Goal: Information Seeking & Learning: Learn about a topic

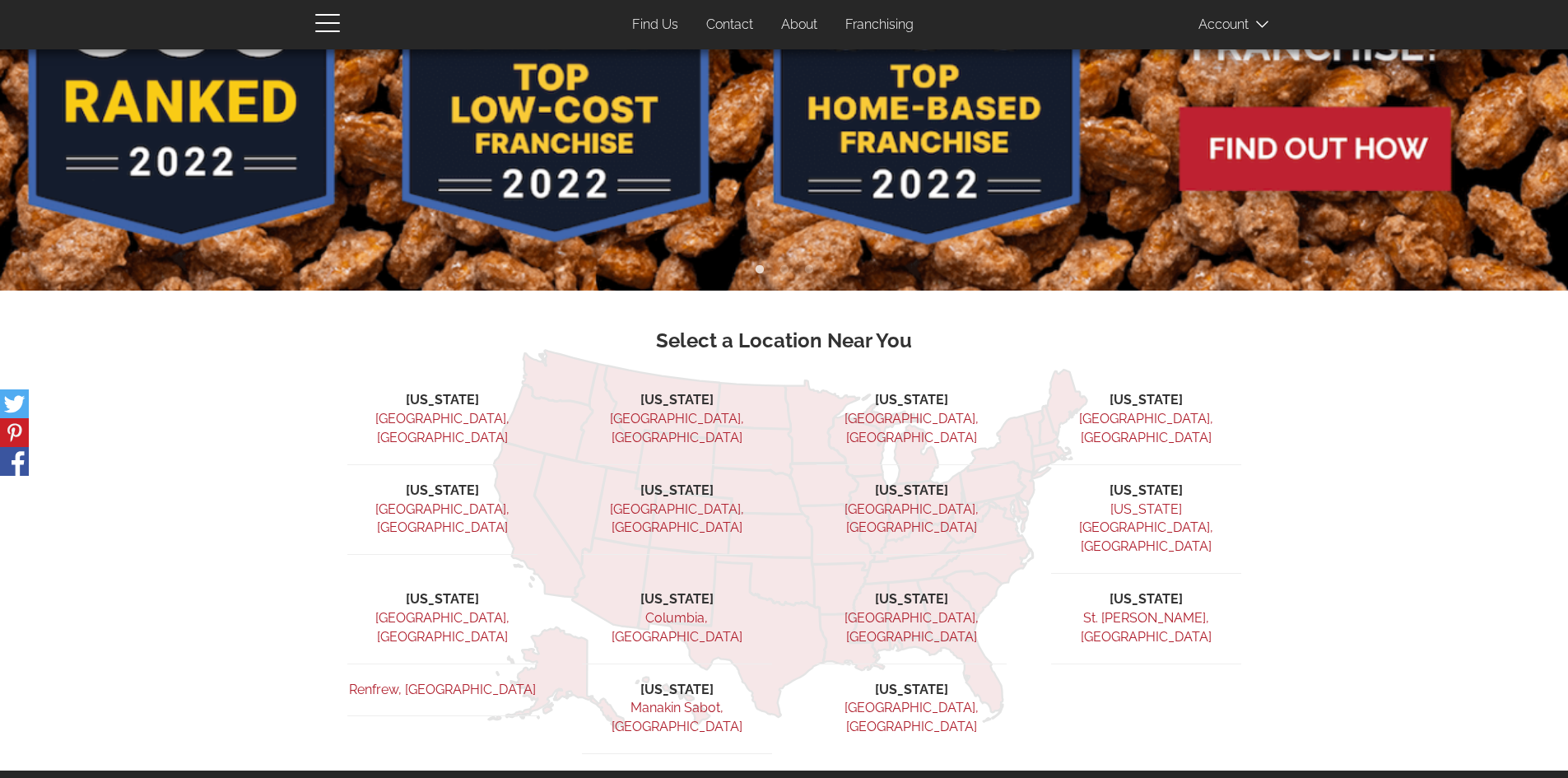
scroll to position [329, 0]
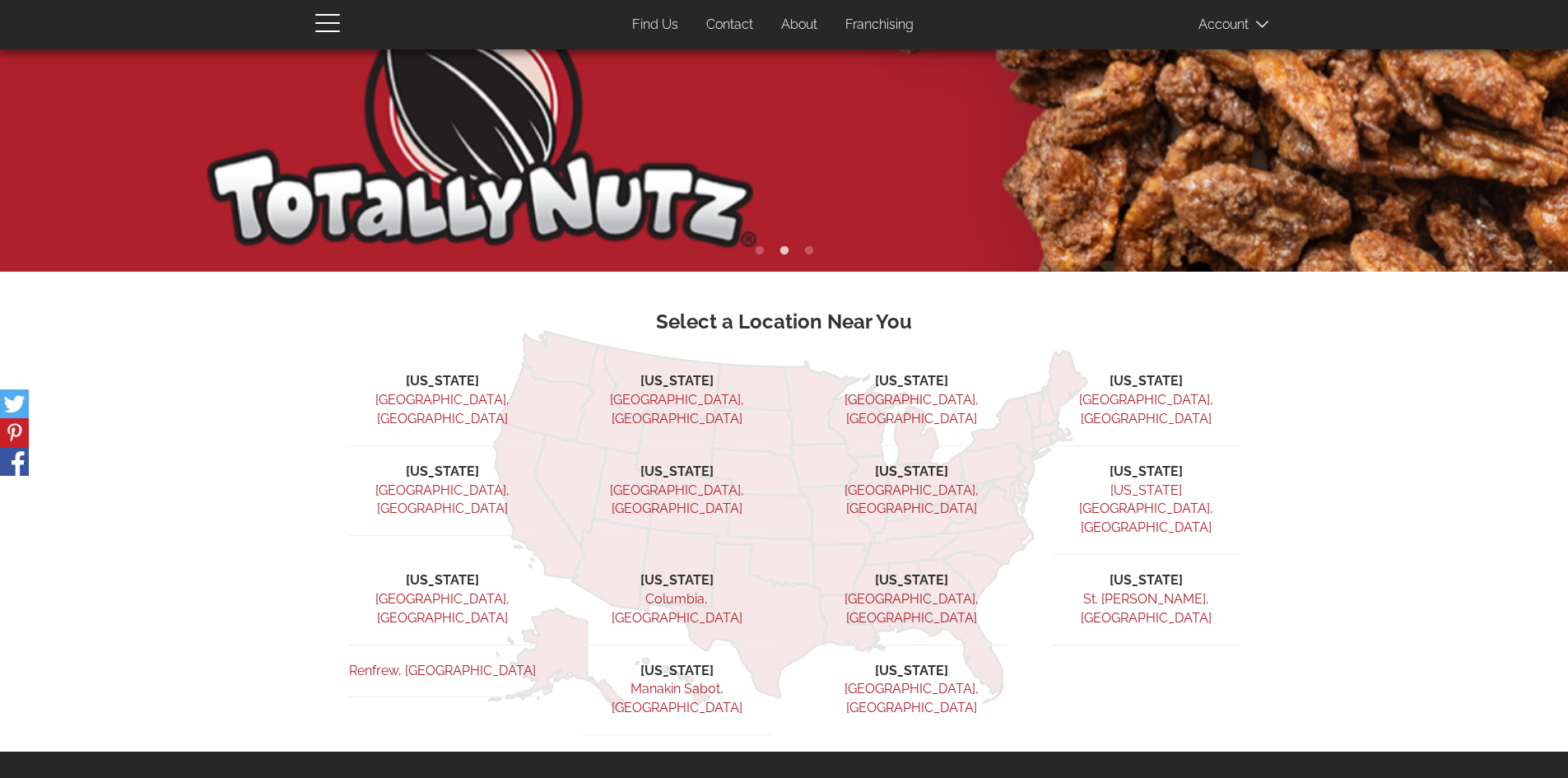
click at [427, 398] on link "Twin Falls, ID" at bounding box center [443, 410] width 134 height 35
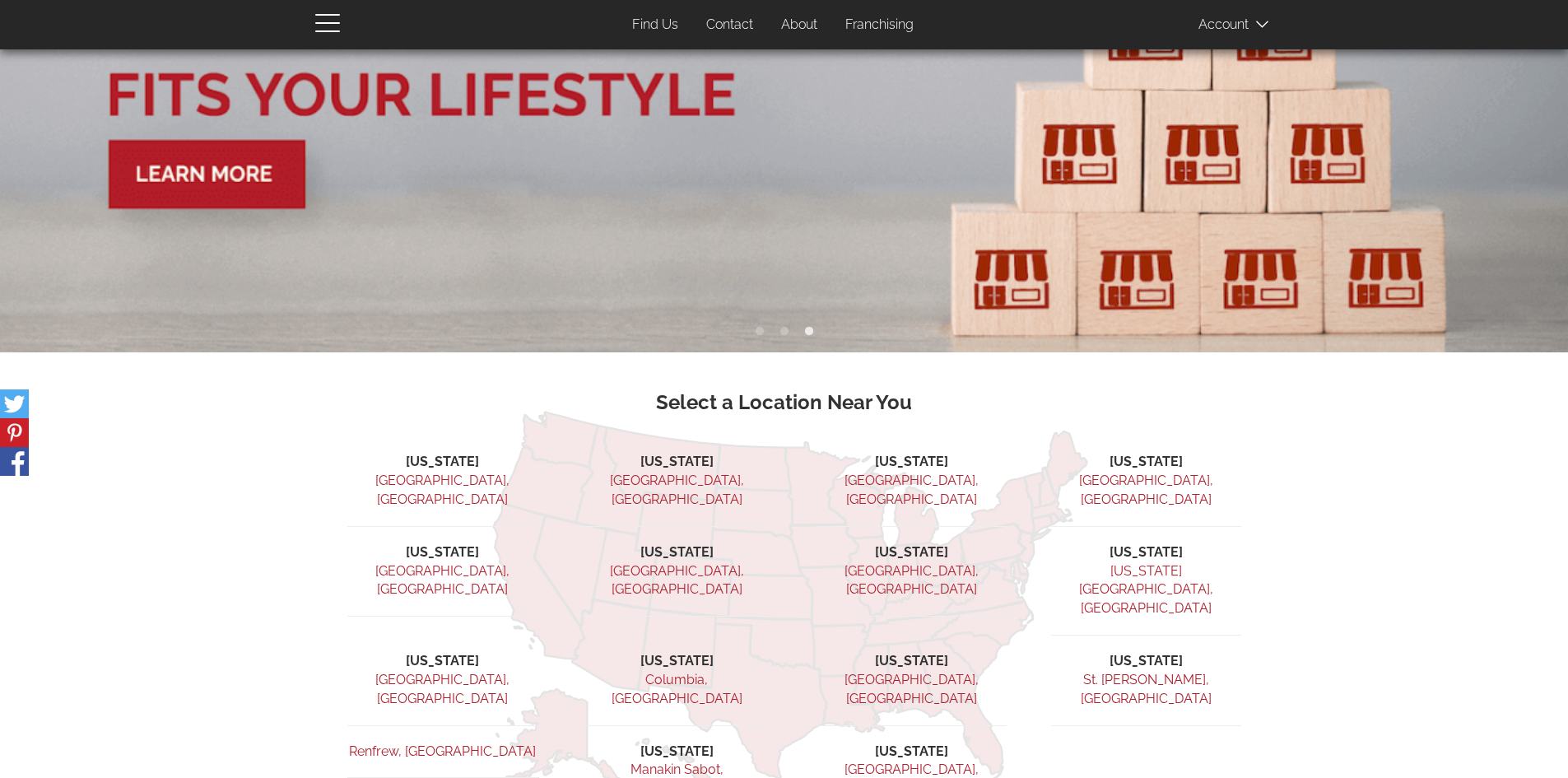
scroll to position [247, 0]
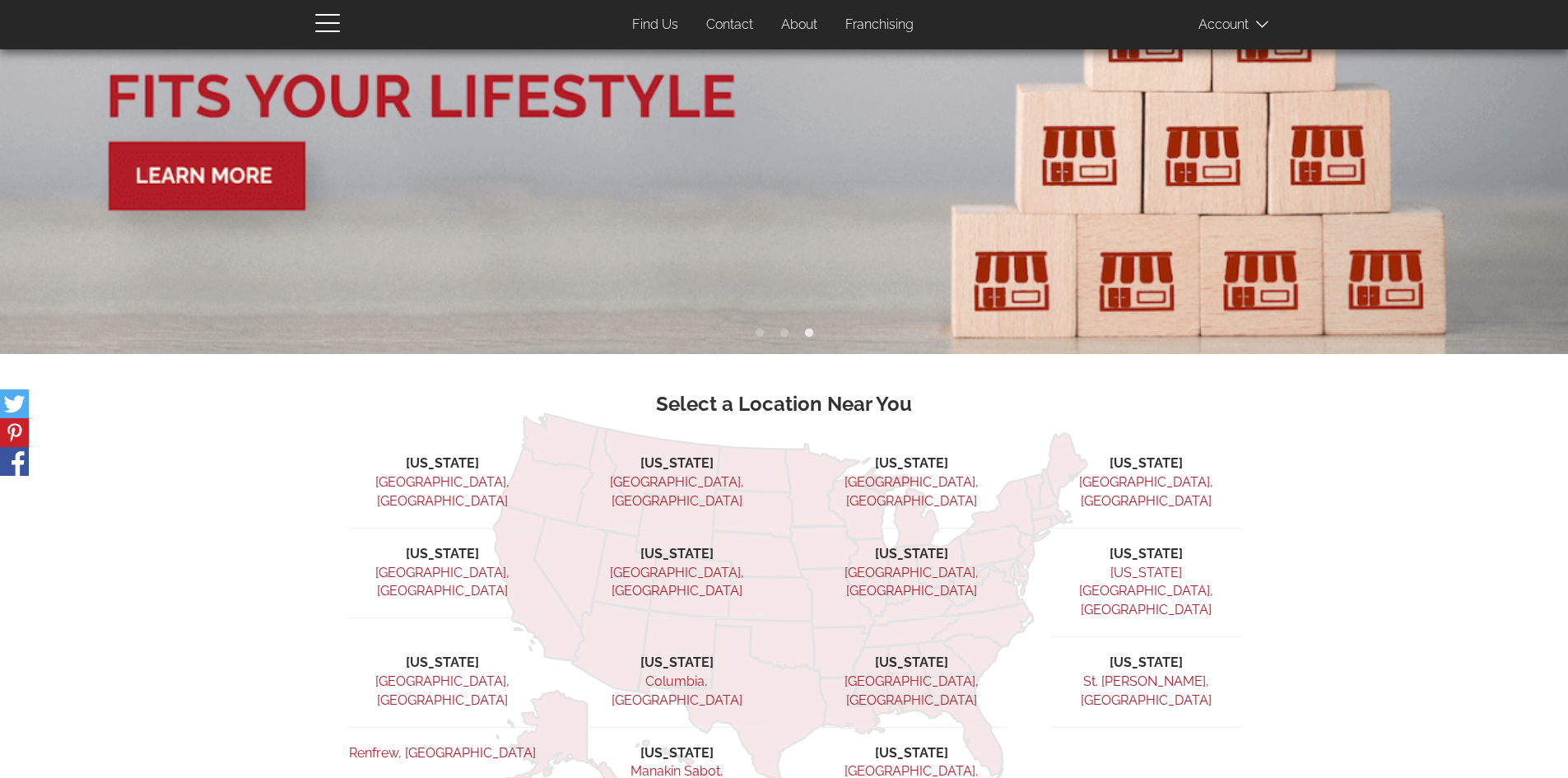
click at [191, 167] on img at bounding box center [784, 79] width 1568 height 552
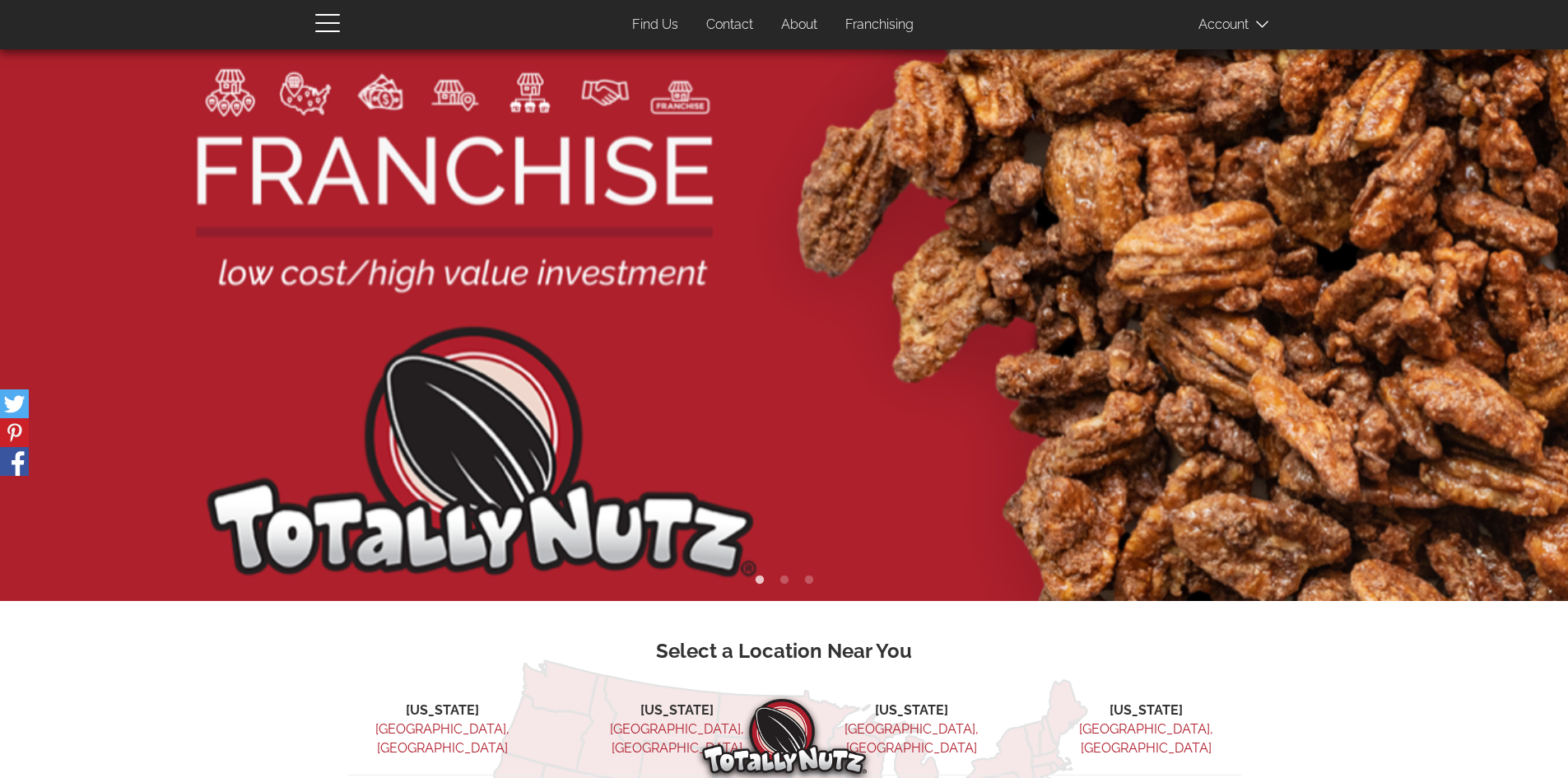
click at [670, 20] on link "Find Us" at bounding box center [655, 24] width 71 height 32
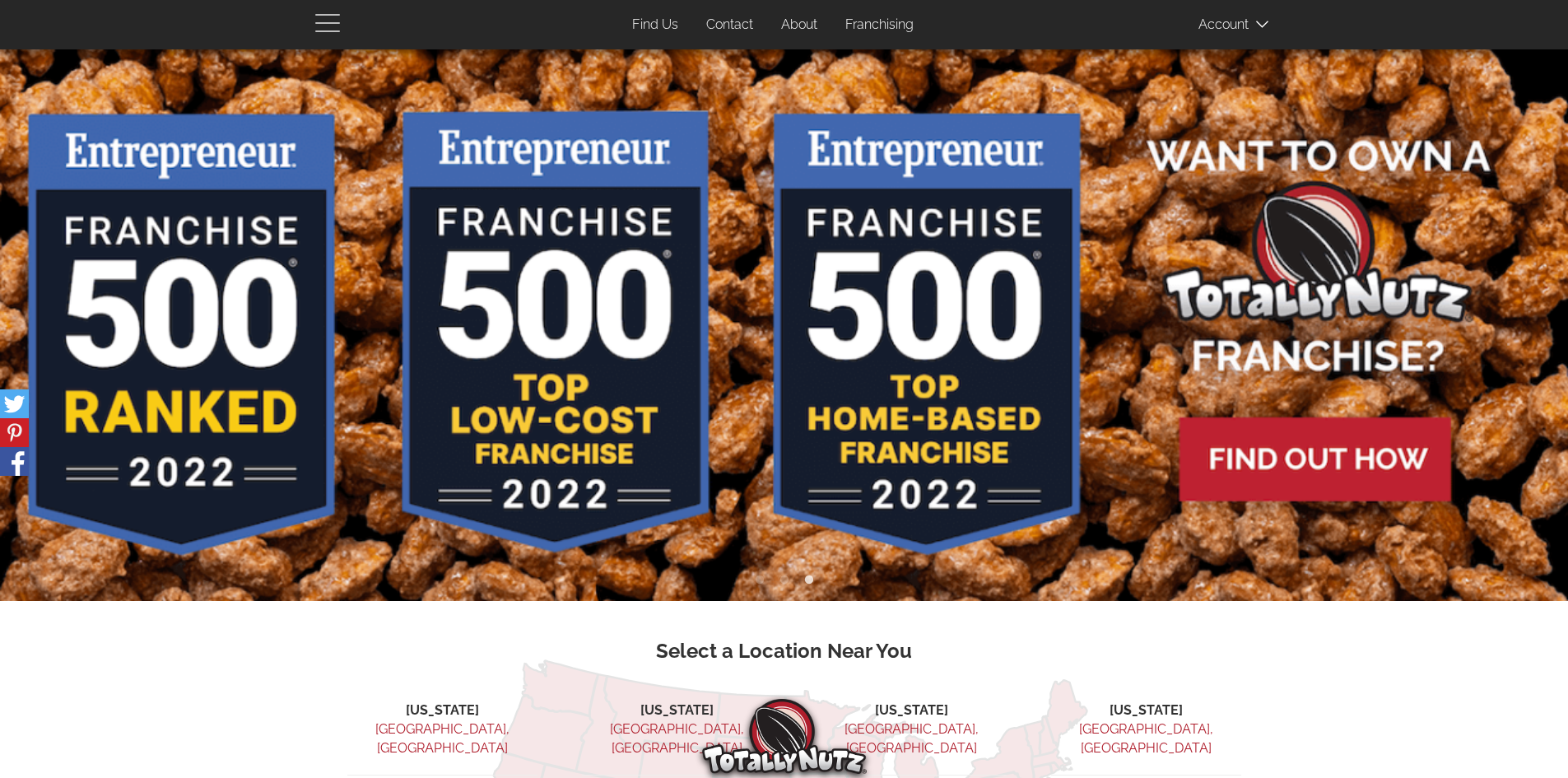
click at [328, 22] on span "button" at bounding box center [332, 22] width 33 height 20
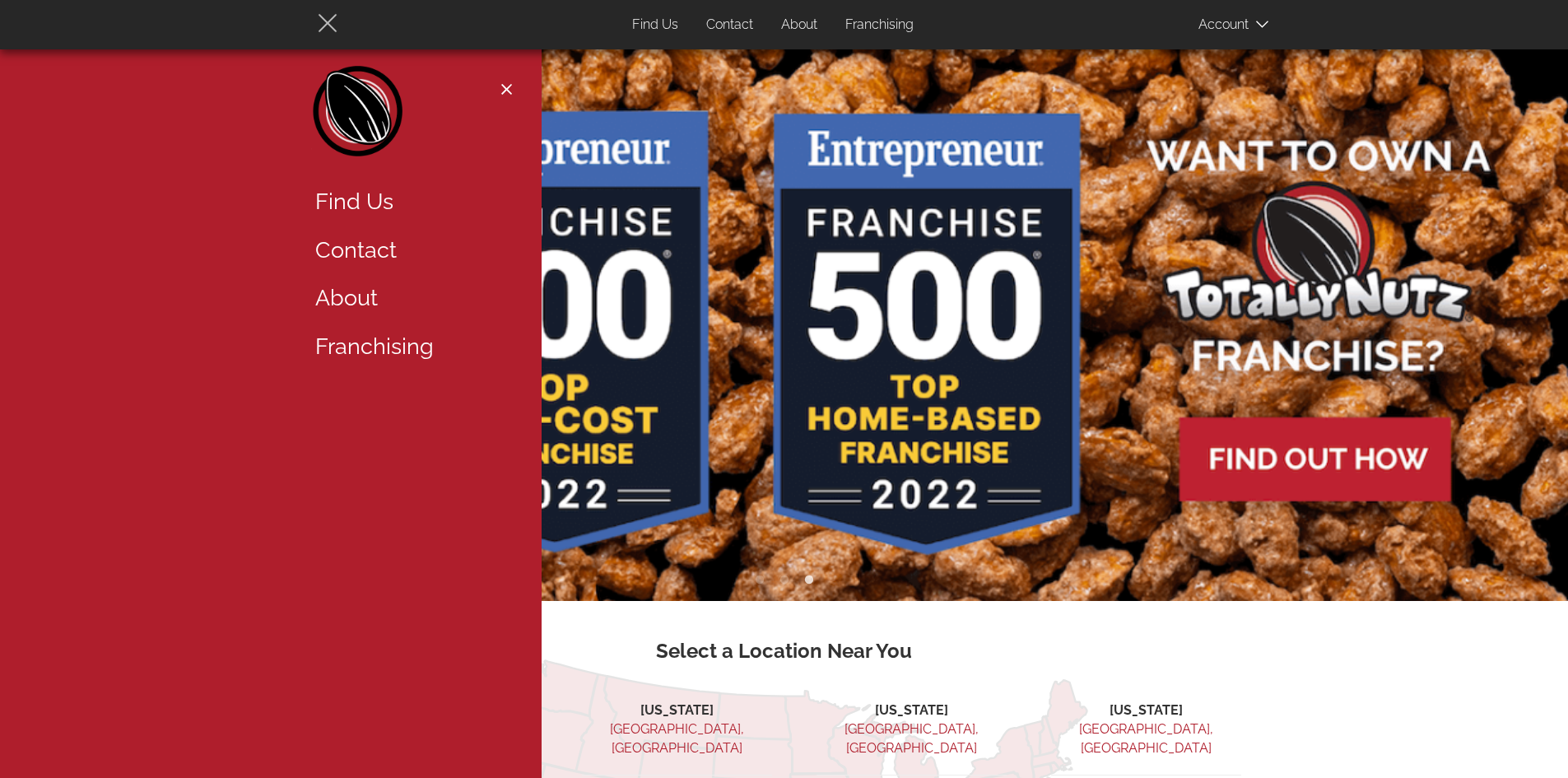
click at [328, 22] on span "button" at bounding box center [327, 24] width 19 height 19
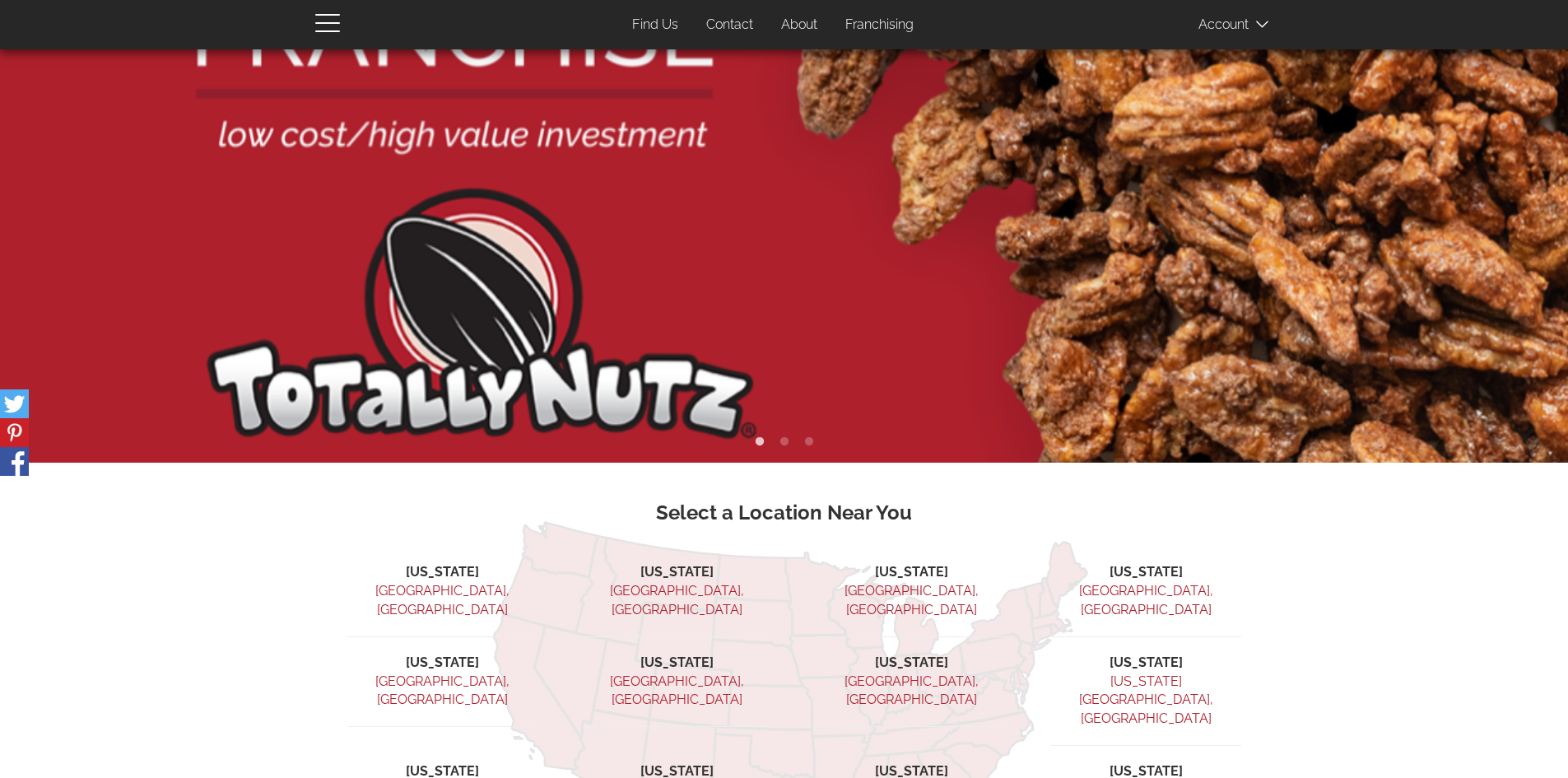
scroll to position [453, 0]
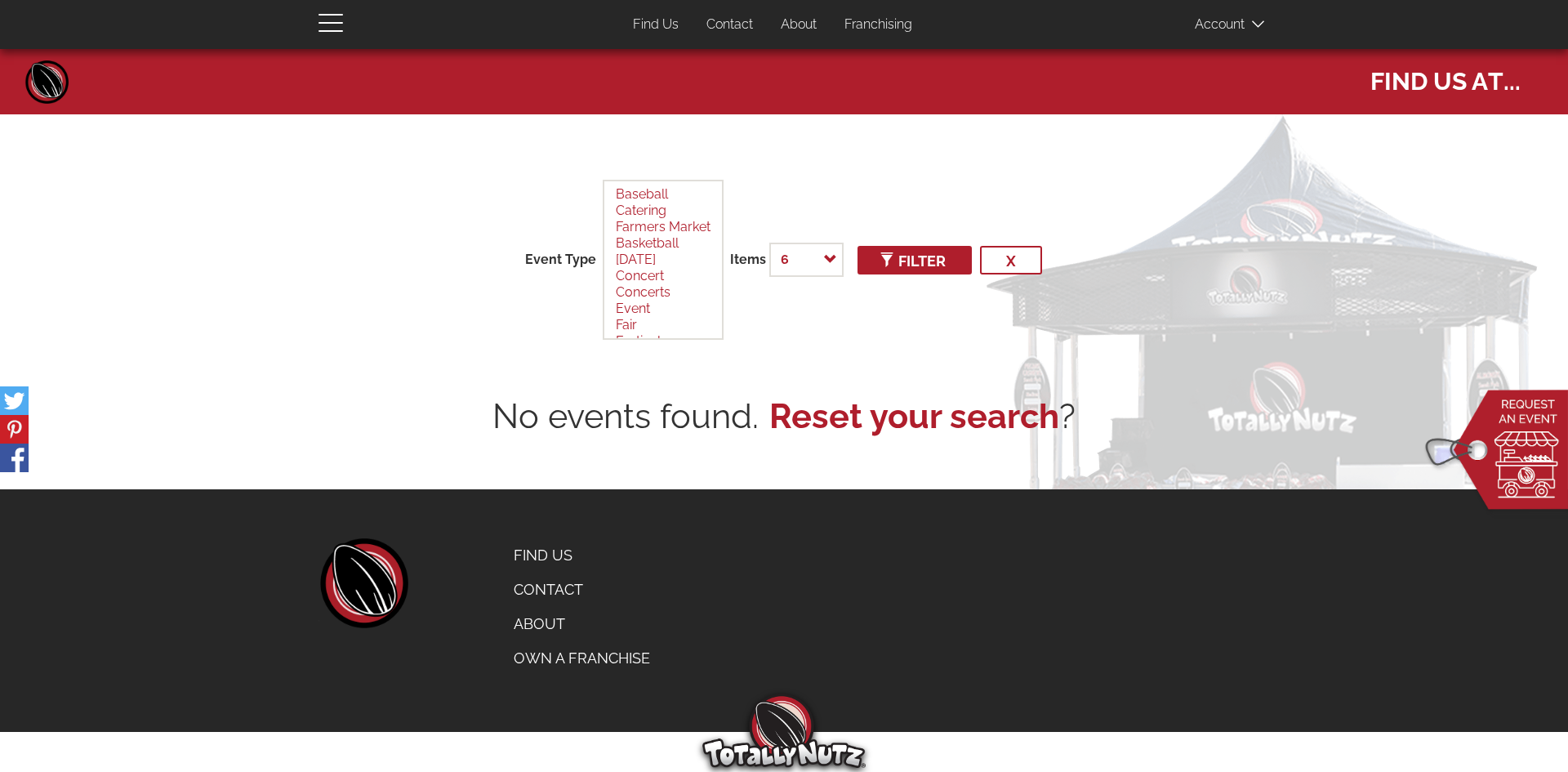
select select
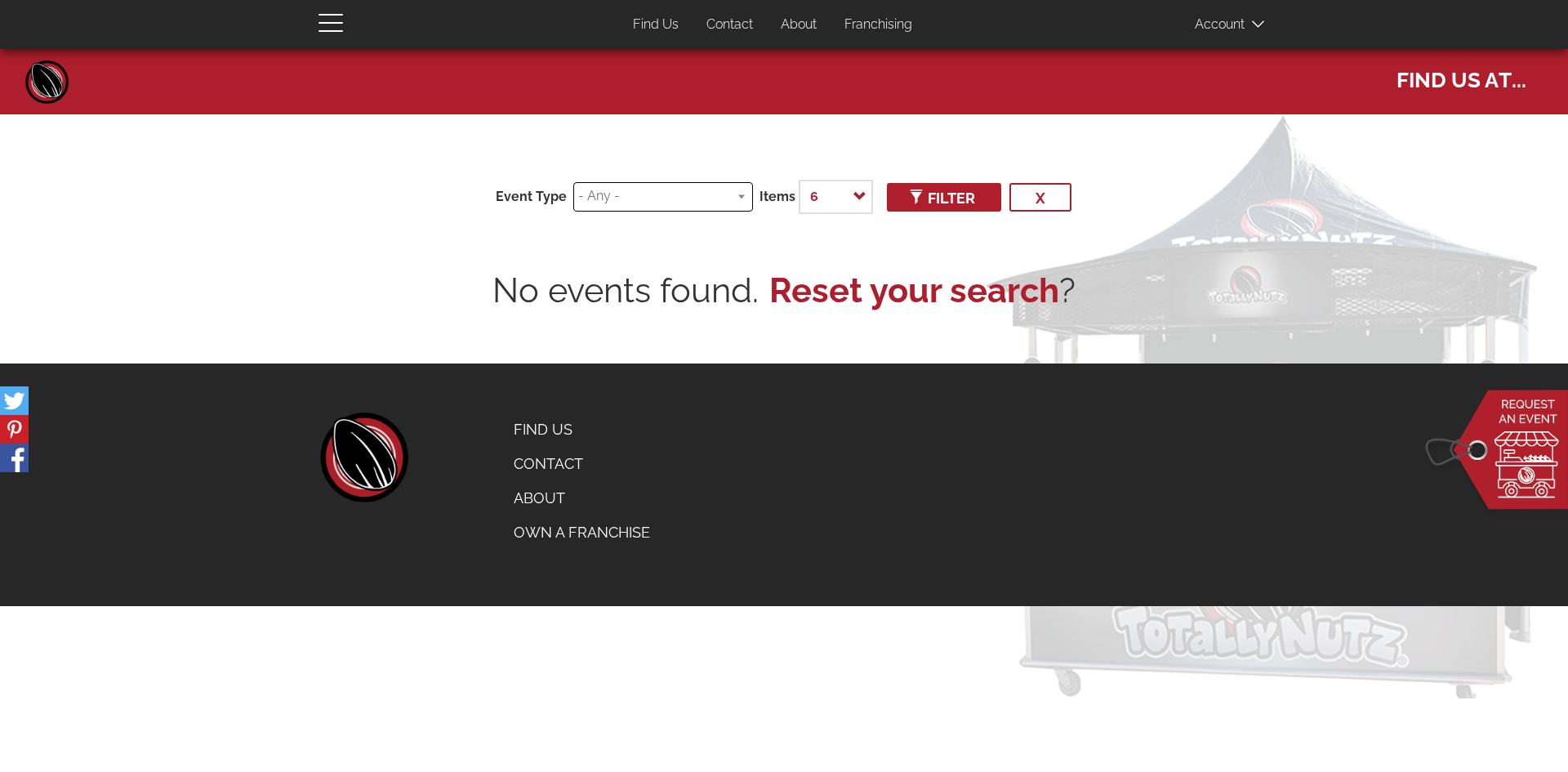
click at [634, 191] on input "search" at bounding box center [659, 197] width 164 height 19
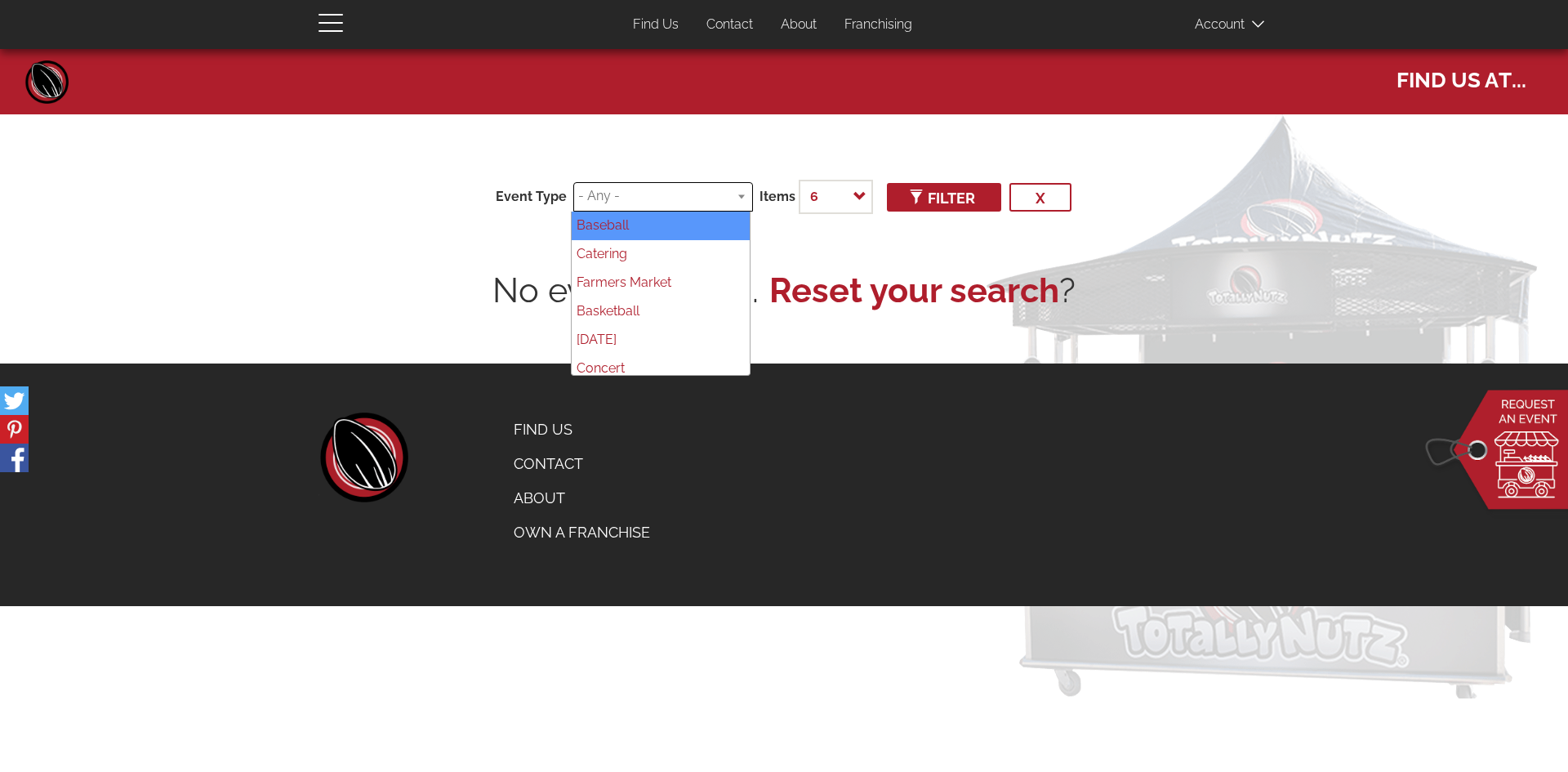
click at [634, 191] on input "search" at bounding box center [659, 197] width 164 height 19
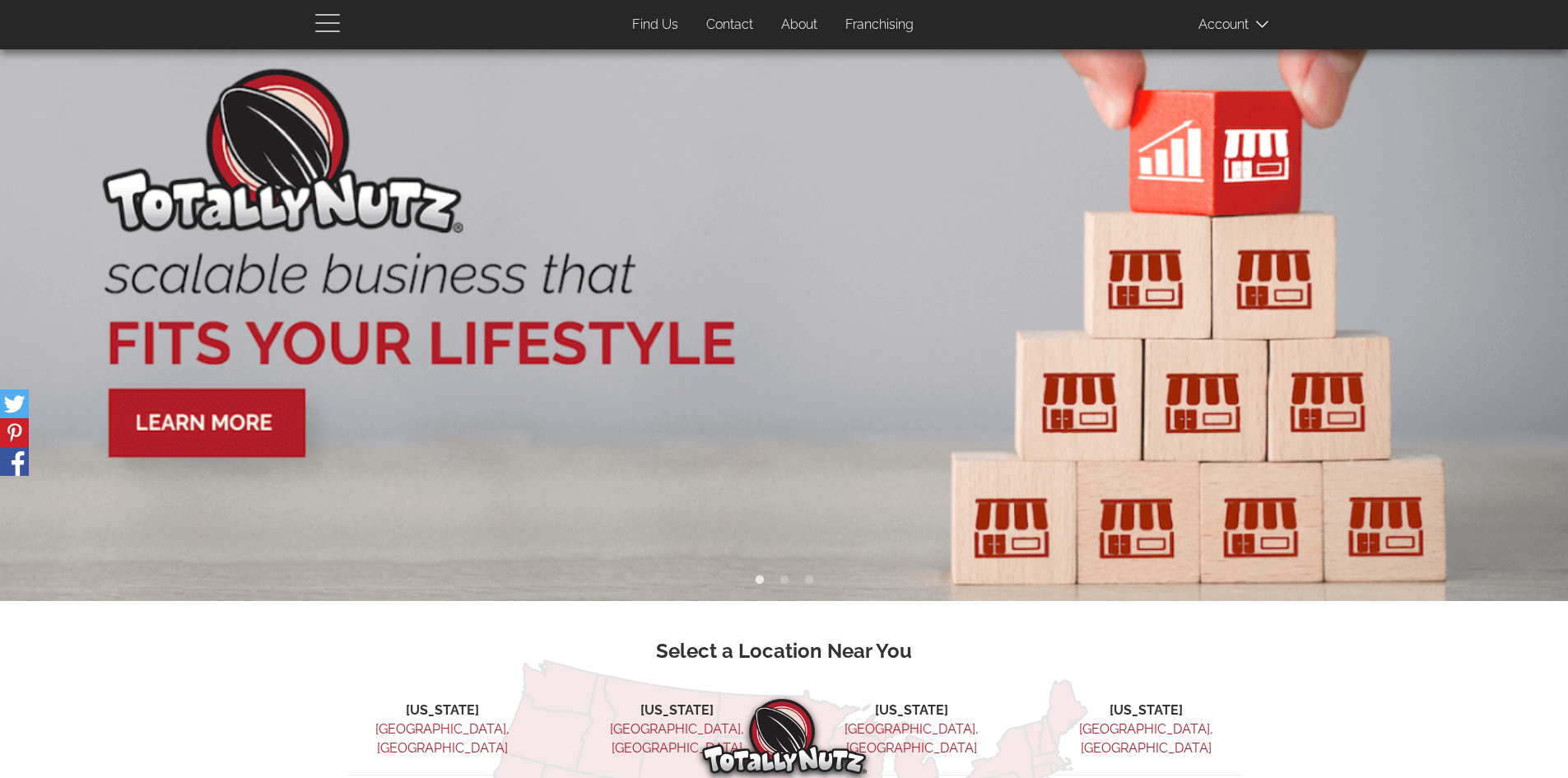
click at [315, 13] on span "button" at bounding box center [332, 22] width 33 height 20
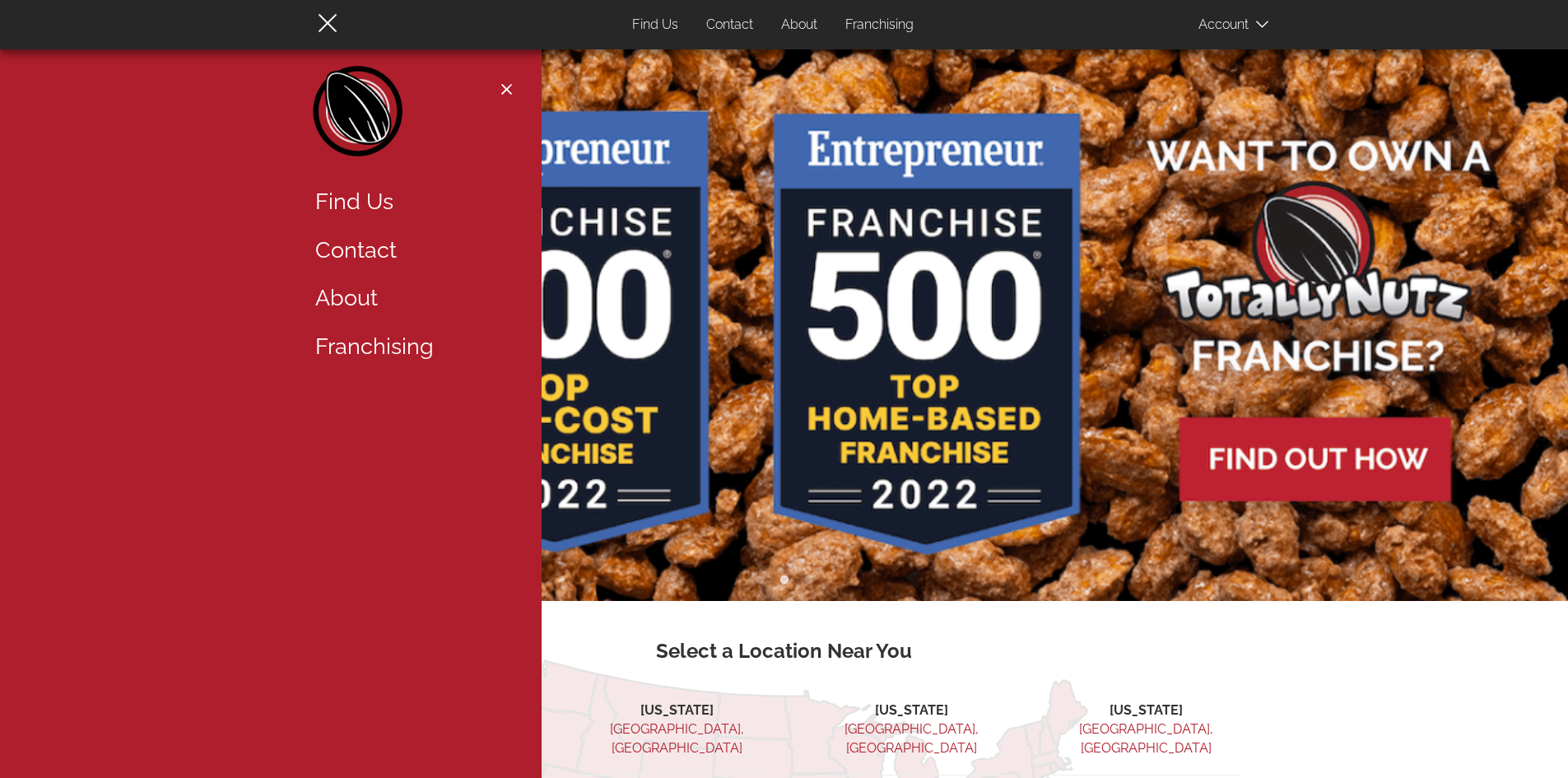
click at [358, 303] on link "About" at bounding box center [409, 299] width 214 height 49
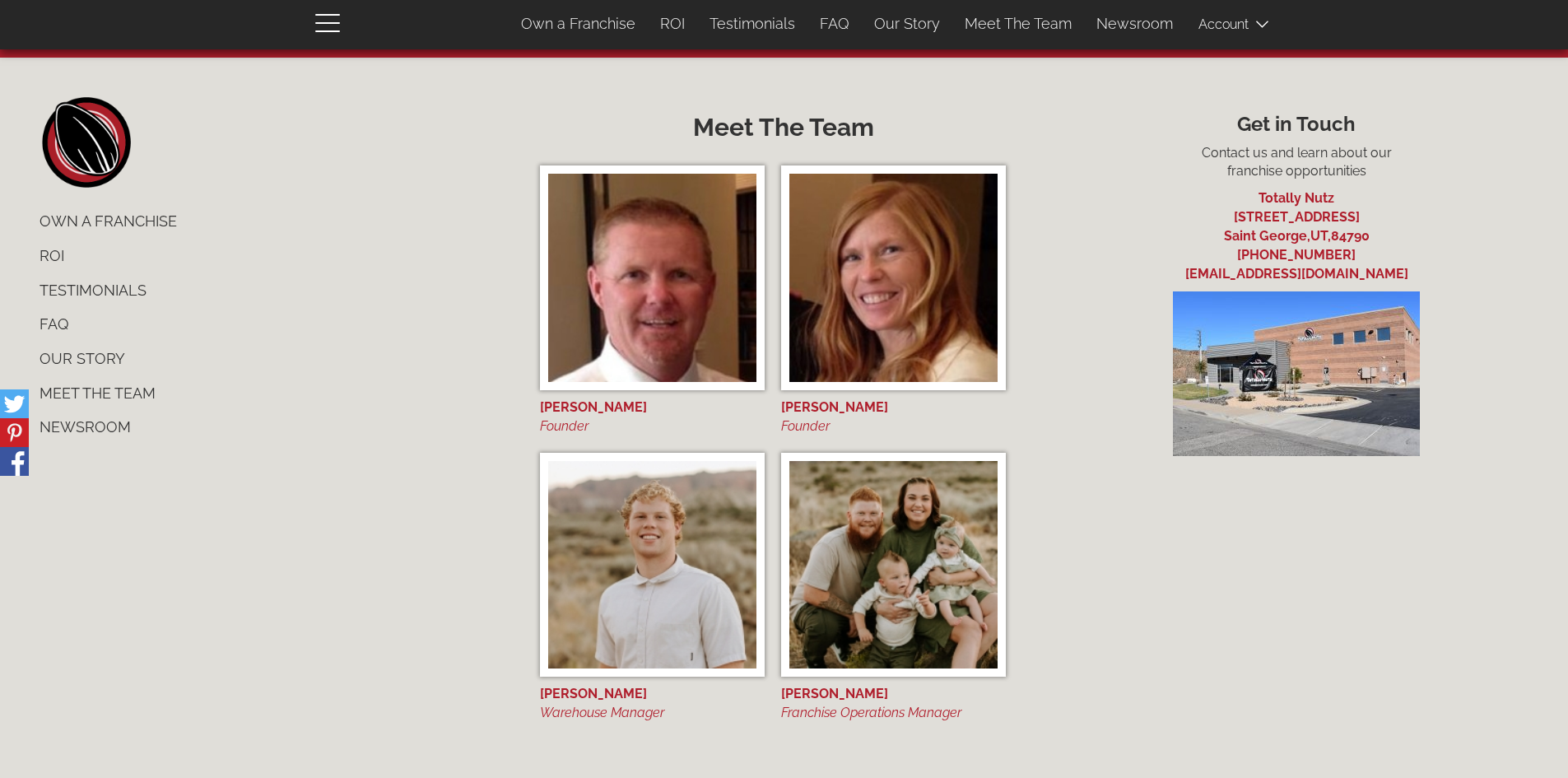
scroll to position [6812, 0]
